Goal: Task Accomplishment & Management: Complete application form

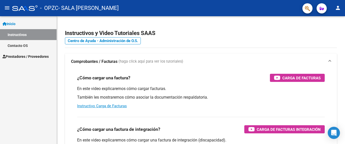
click at [13, 55] on span "Prestadores / Proveedores" at bounding box center [26, 57] width 46 height 6
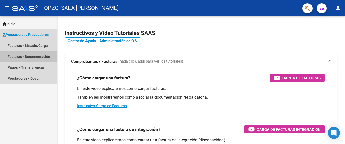
click at [24, 55] on link "Facturas - Documentación" at bounding box center [28, 56] width 56 height 11
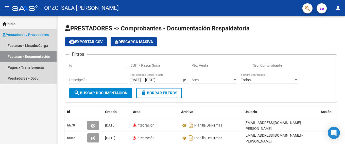
click at [16, 33] on span "Prestadores / Proveedores" at bounding box center [26, 35] width 46 height 6
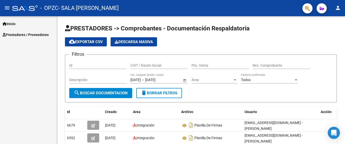
click at [16, 34] on span "Prestadores / Proveedores" at bounding box center [26, 35] width 46 height 6
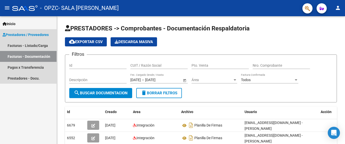
click at [29, 56] on link "Facturas - Documentación" at bounding box center [28, 56] width 56 height 11
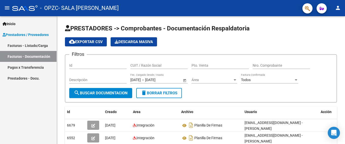
click at [31, 44] on link "Facturas - Listado/Carga" at bounding box center [28, 45] width 56 height 11
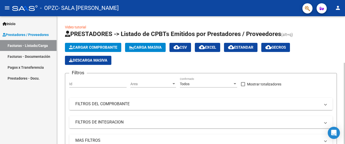
click at [93, 47] on span "Cargar Comprobante" at bounding box center [93, 47] width 48 height 5
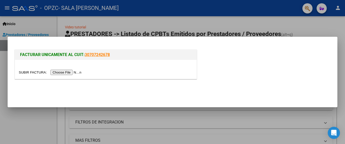
click at [67, 73] on input "file" at bounding box center [51, 72] width 64 height 5
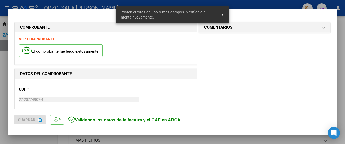
scroll to position [120, 0]
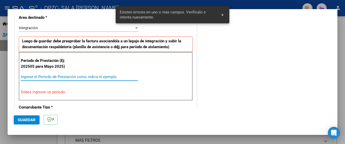
click at [55, 77] on input "Ingrese el Período de Prestación como indica el ejemplo" at bounding box center [79, 76] width 117 height 5
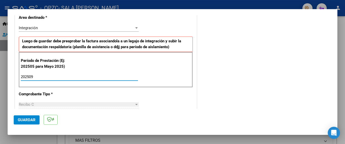
type input "202509"
click at [29, 120] on span "Guardar" at bounding box center [27, 120] width 18 height 5
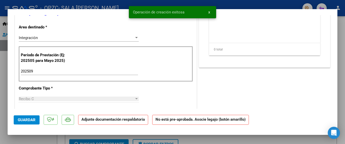
scroll to position [0, 0]
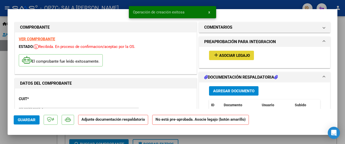
click at [226, 54] on span "Asociar Legajo" at bounding box center [234, 55] width 31 height 5
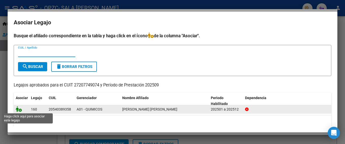
click at [17, 108] on icon at bounding box center [19, 109] width 6 height 6
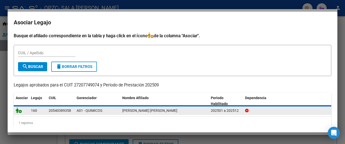
click at [17, 108] on icon at bounding box center [19, 110] width 6 height 6
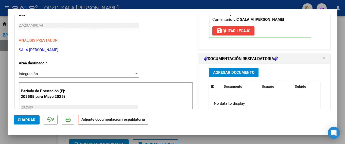
scroll to position [85, 0]
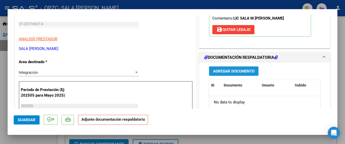
click at [243, 70] on span "Agregar Documento" at bounding box center [233, 71] width 41 height 5
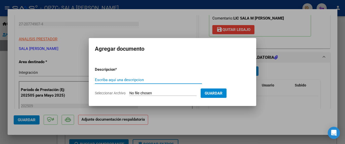
click at [148, 80] on input "Escriba aquí una descripcion" at bounding box center [148, 80] width 107 height 5
type input "planilla de firmas"
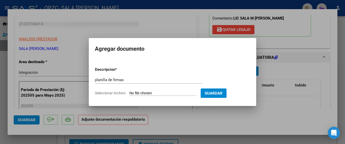
click at [142, 93] on input "Seleccionar Archivo" at bounding box center [162, 93] width 67 height 5
type input "C:\fakepath\CamScanner [DATE] 20.24.pdf"
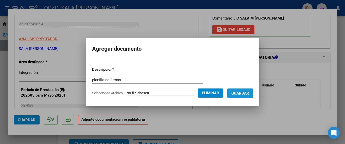
click at [238, 92] on span "Guardar" at bounding box center [240, 93] width 18 height 5
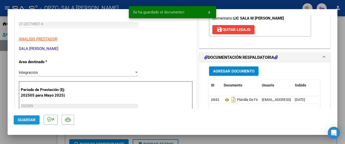
click at [27, 119] on span "Guardar" at bounding box center [27, 120] width 18 height 5
